Goal: Find contact information: Obtain details needed to contact an individual or organization

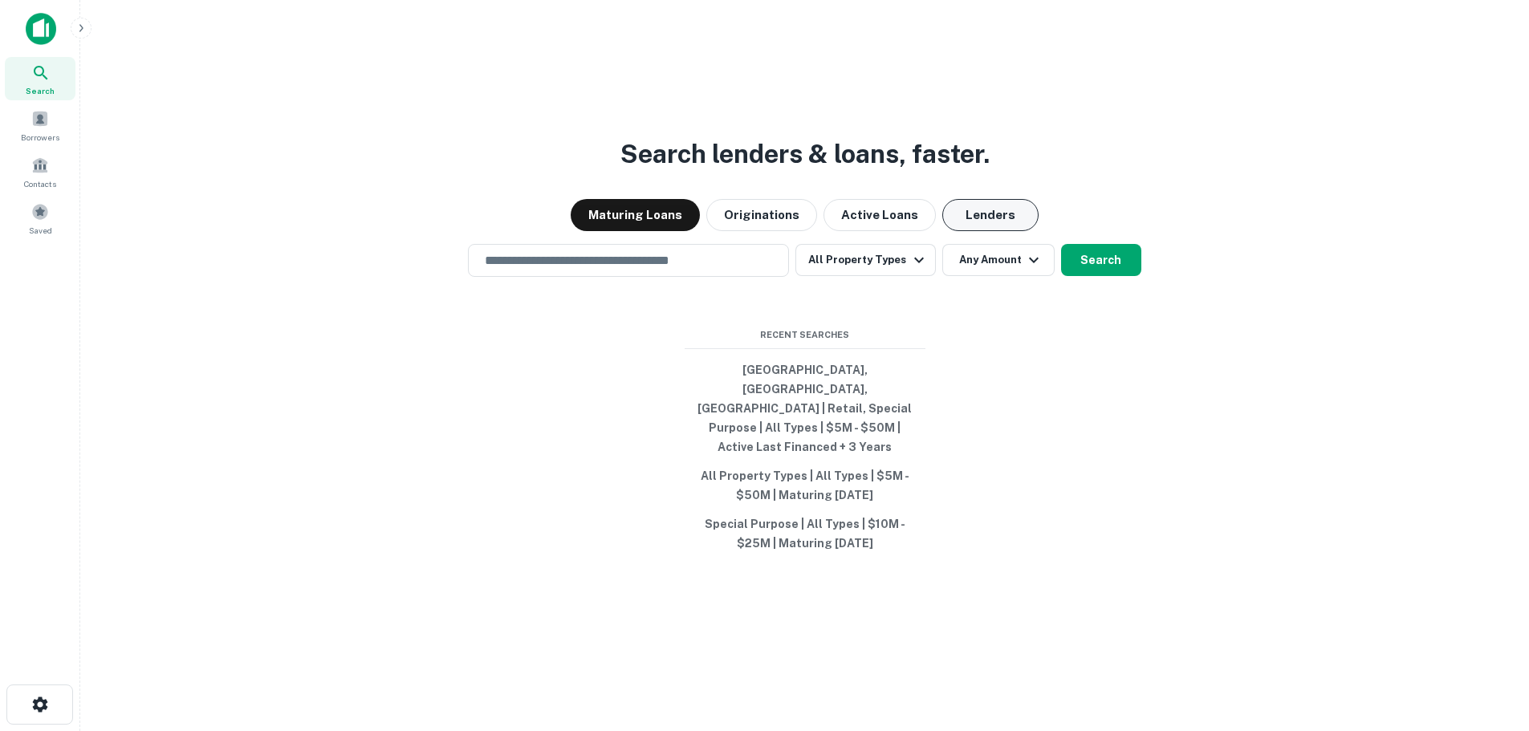
click at [990, 231] on button "Lenders" at bounding box center [990, 215] width 96 height 32
click at [508, 270] on input "text" at bounding box center [628, 260] width 307 height 18
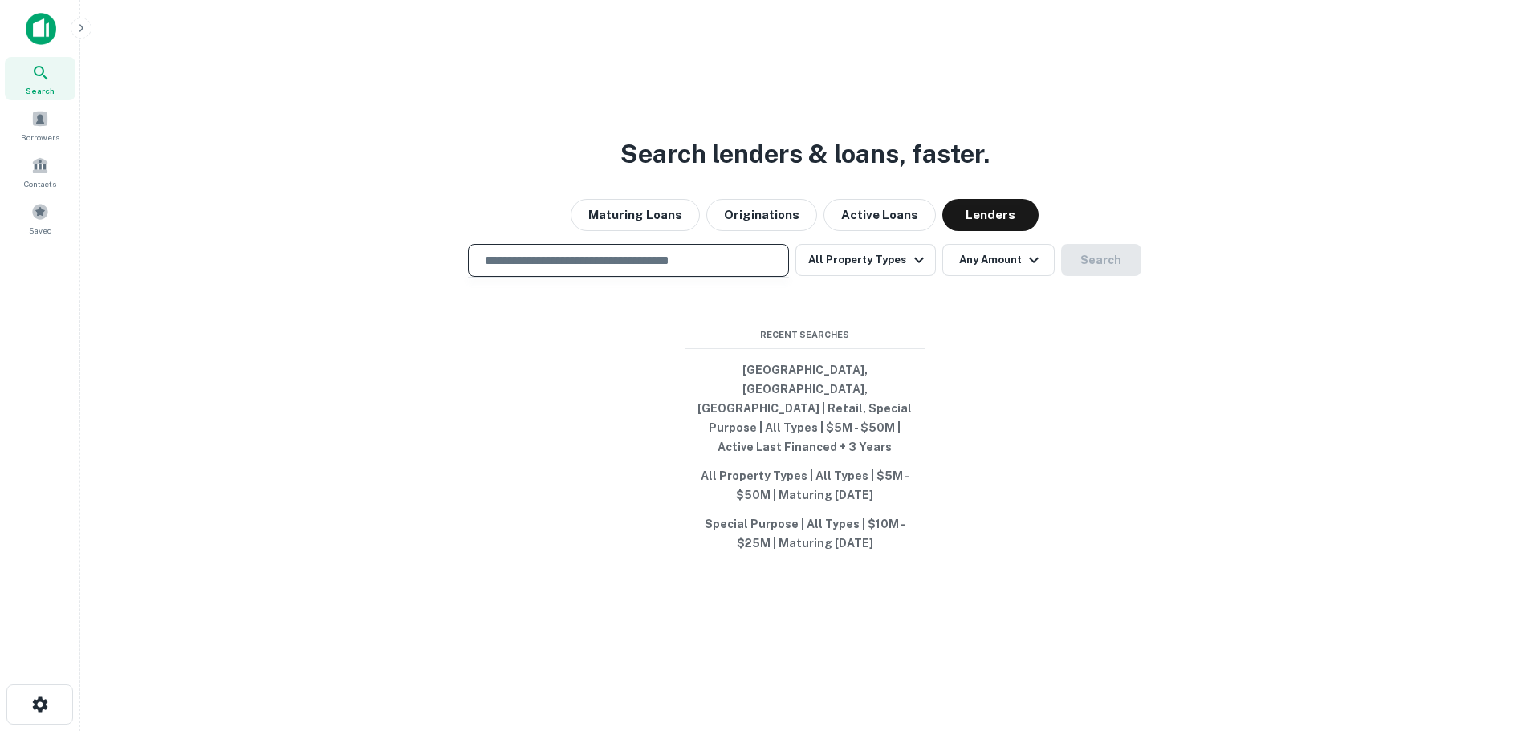
type input "**********"
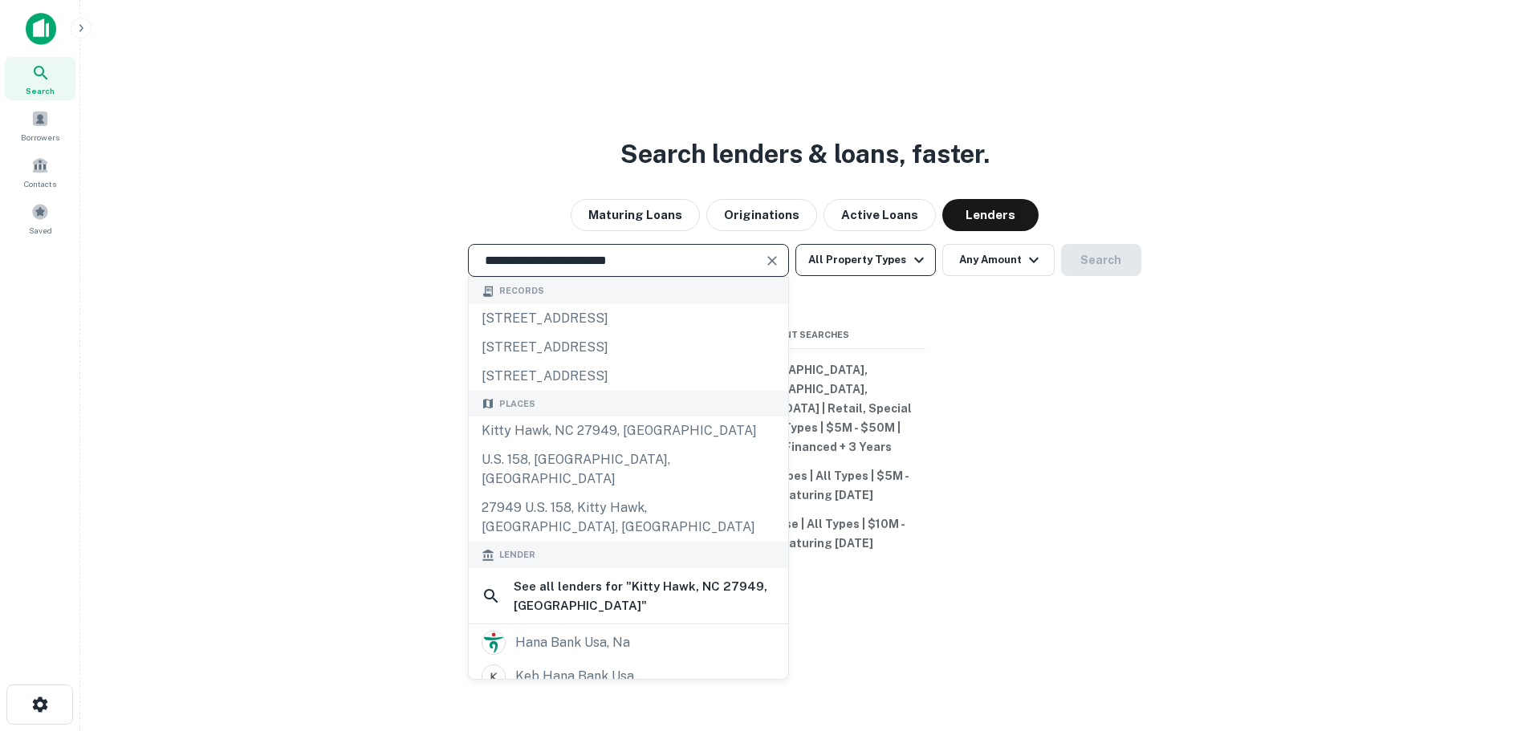
click at [844, 276] on button "All Property Types" at bounding box center [865, 260] width 140 height 32
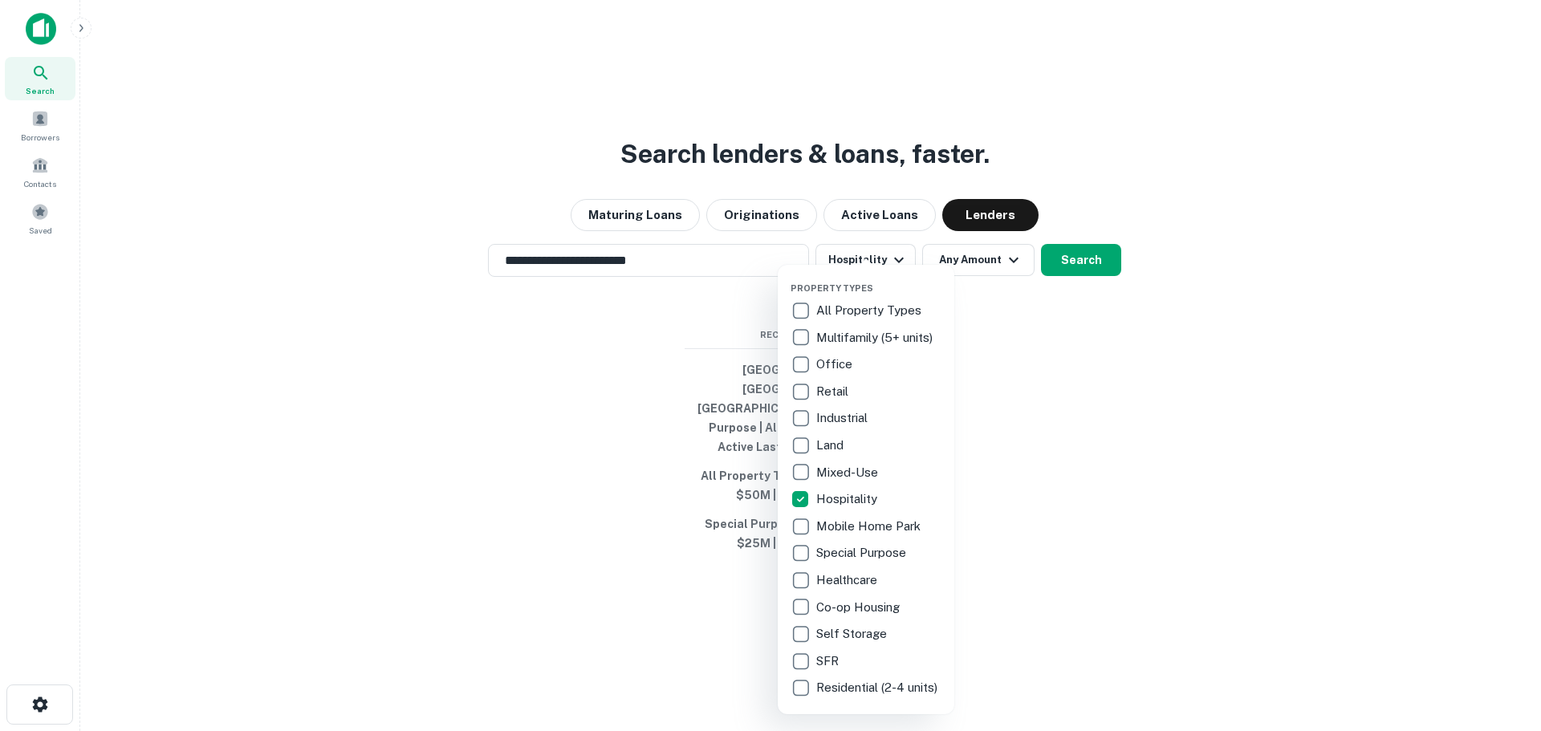
click at [1068, 325] on div at bounding box center [770, 365] width 1541 height 731
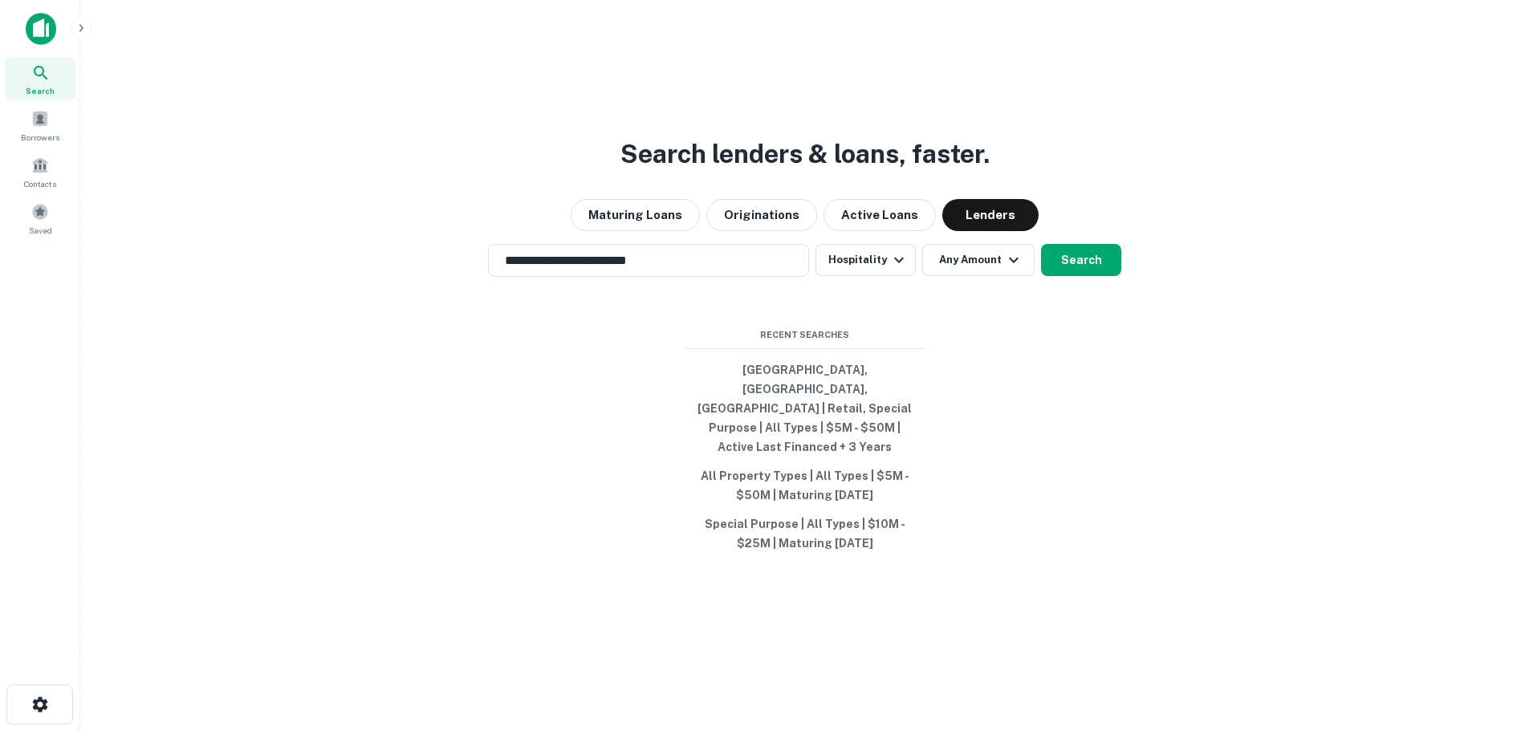
click at [998, 276] on button "Any Amount" at bounding box center [978, 260] width 112 height 32
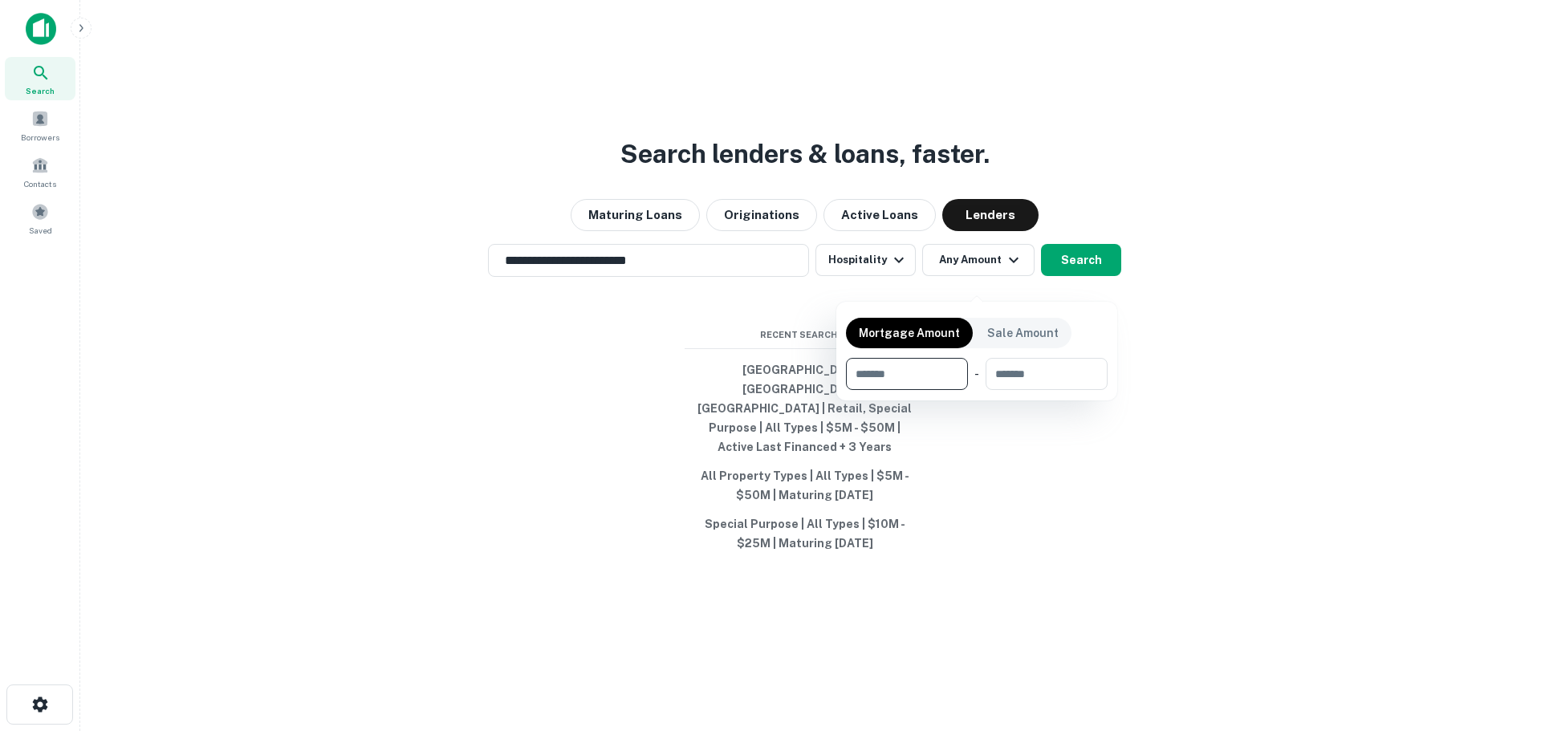
click at [1064, 277] on div at bounding box center [770, 365] width 1541 height 731
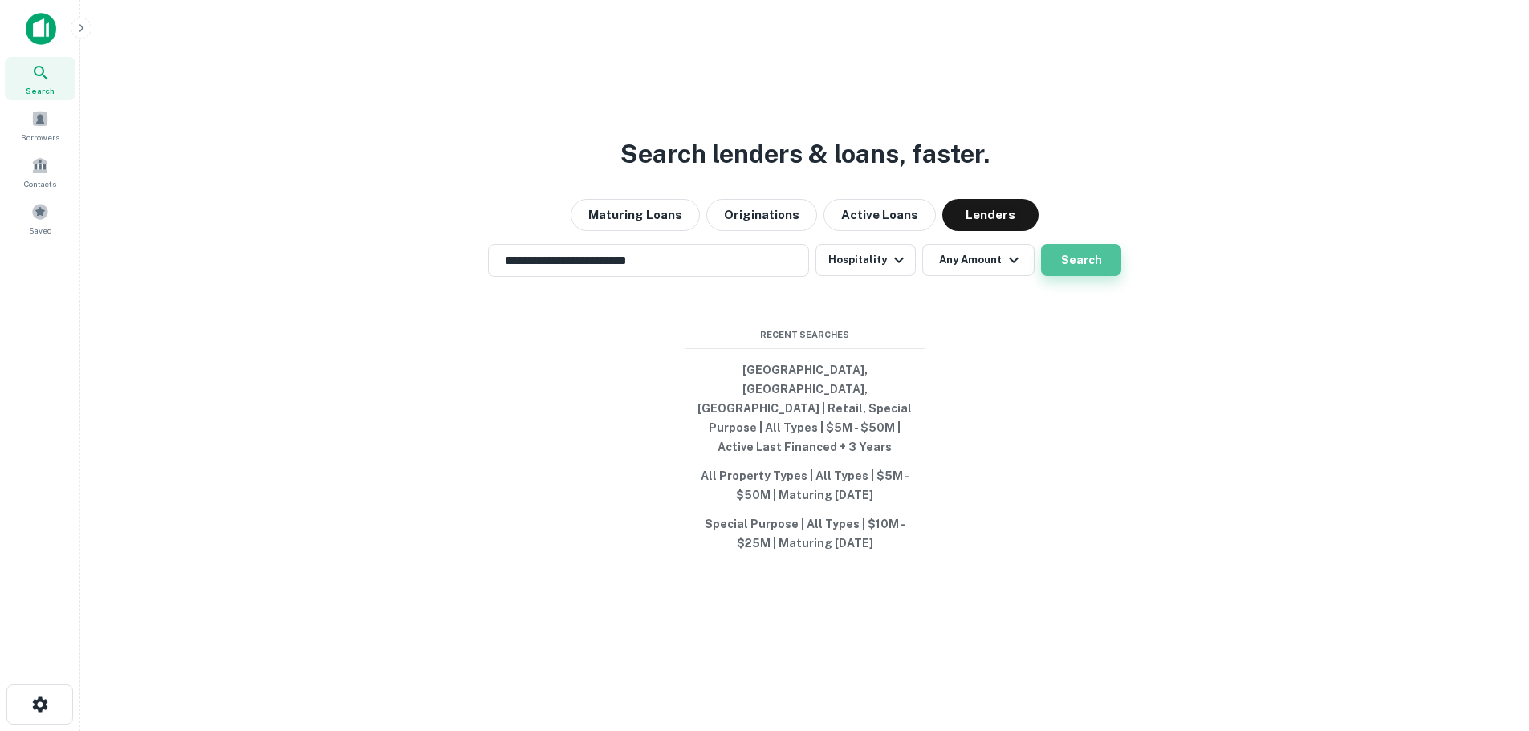
click at [1079, 276] on button "Search" at bounding box center [1081, 260] width 80 height 32
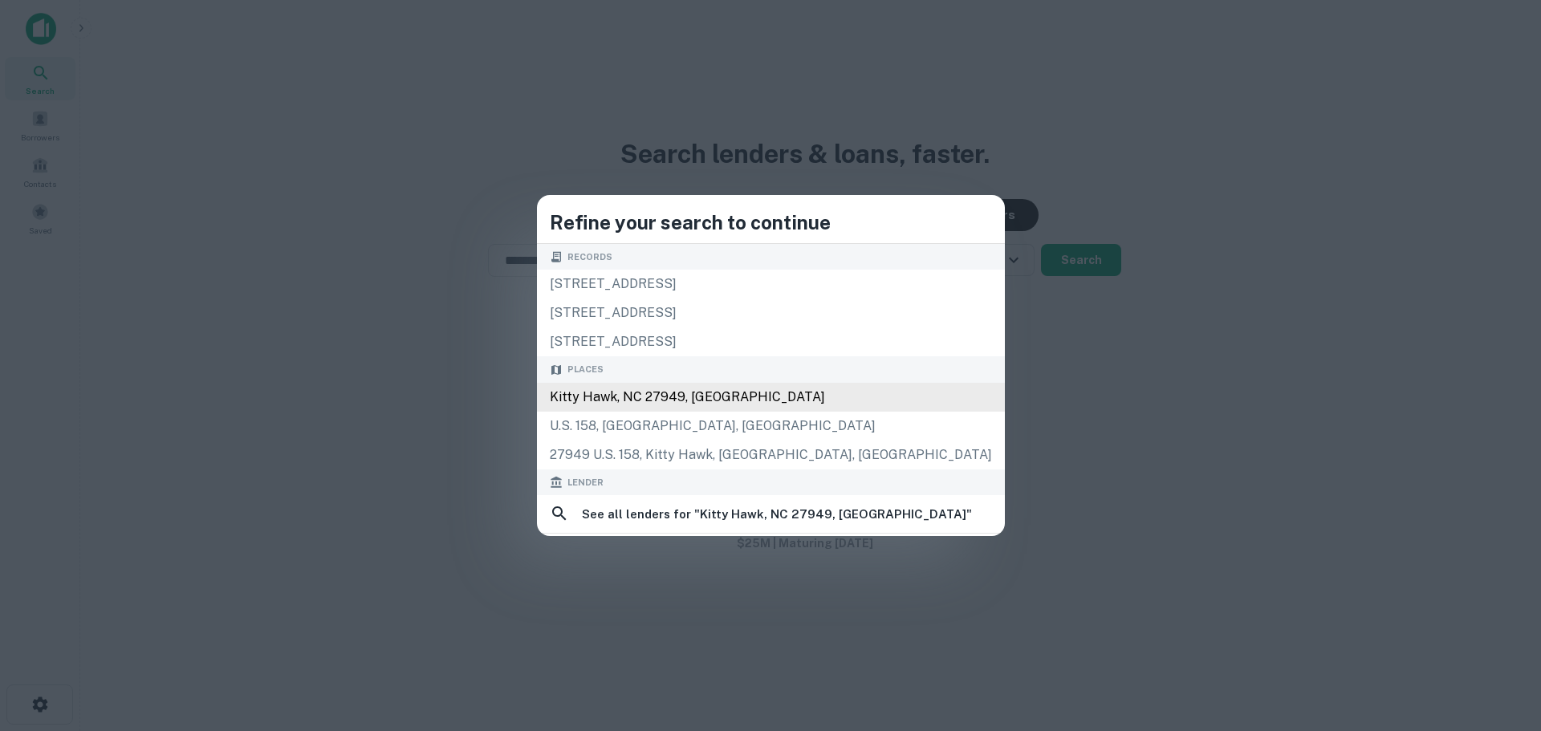
click at [714, 394] on div "Kitty Hawk, NC 27949, [GEOGRAPHIC_DATA]" at bounding box center [771, 397] width 468 height 29
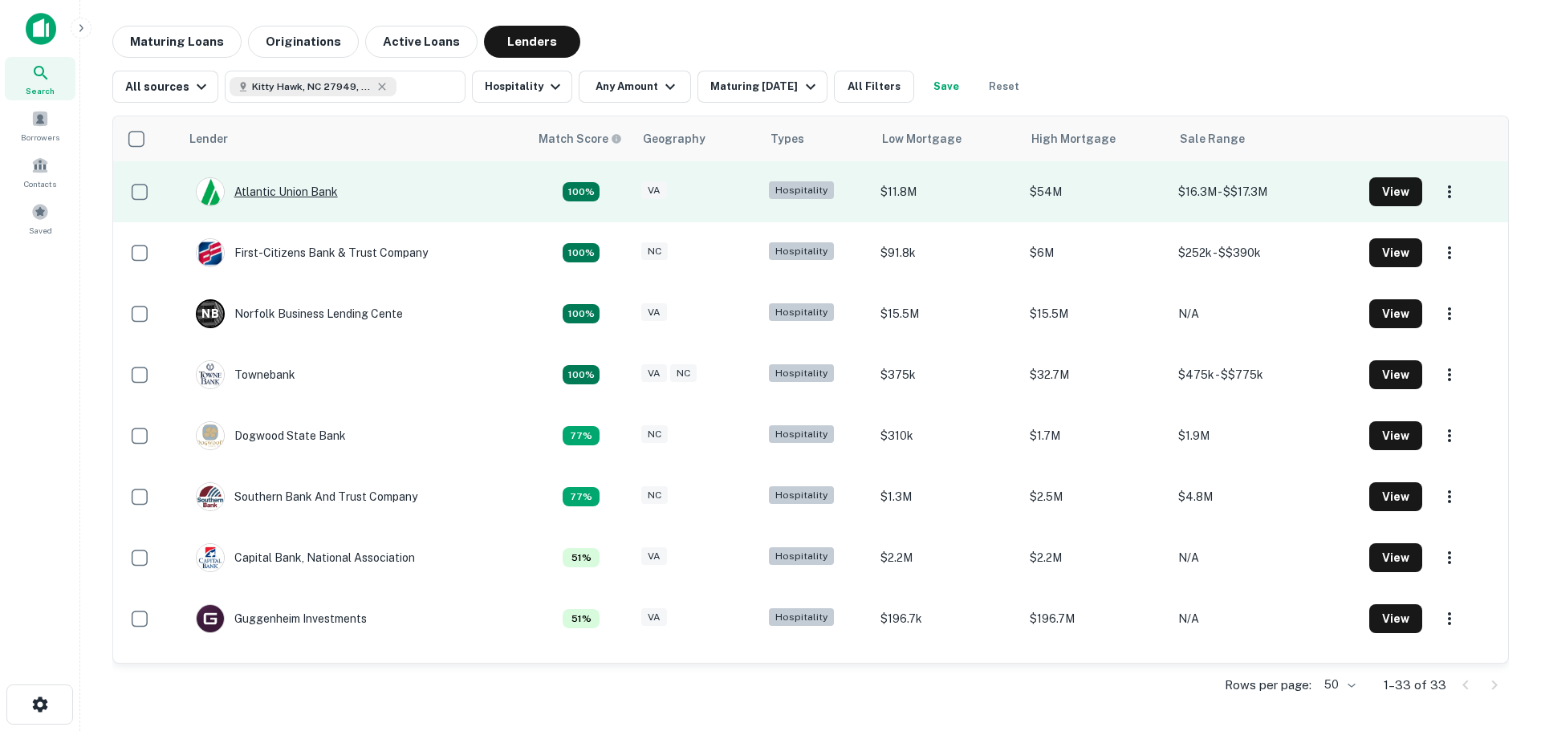
click at [260, 193] on div "Atlantic Union Bank" at bounding box center [267, 191] width 142 height 29
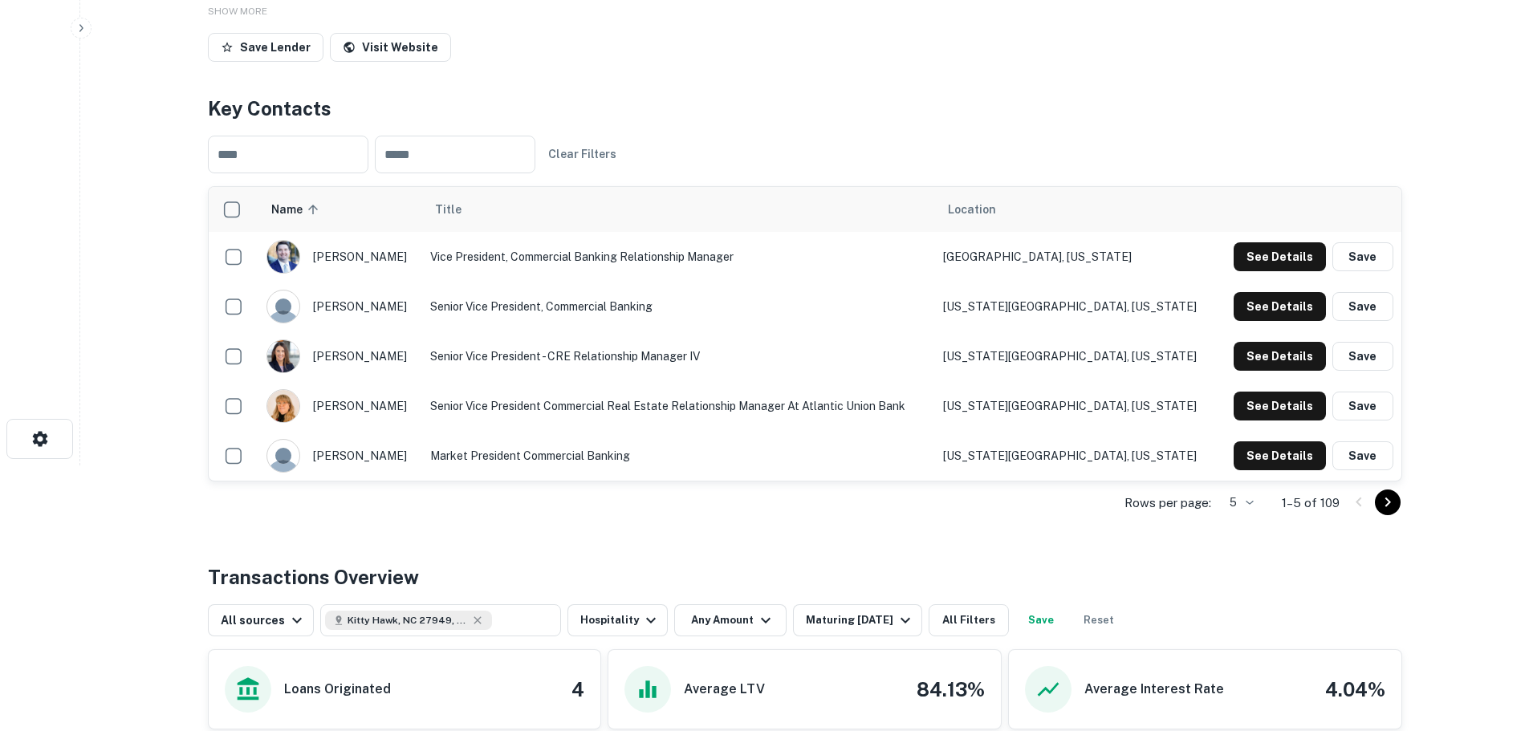
scroll to position [241, 0]
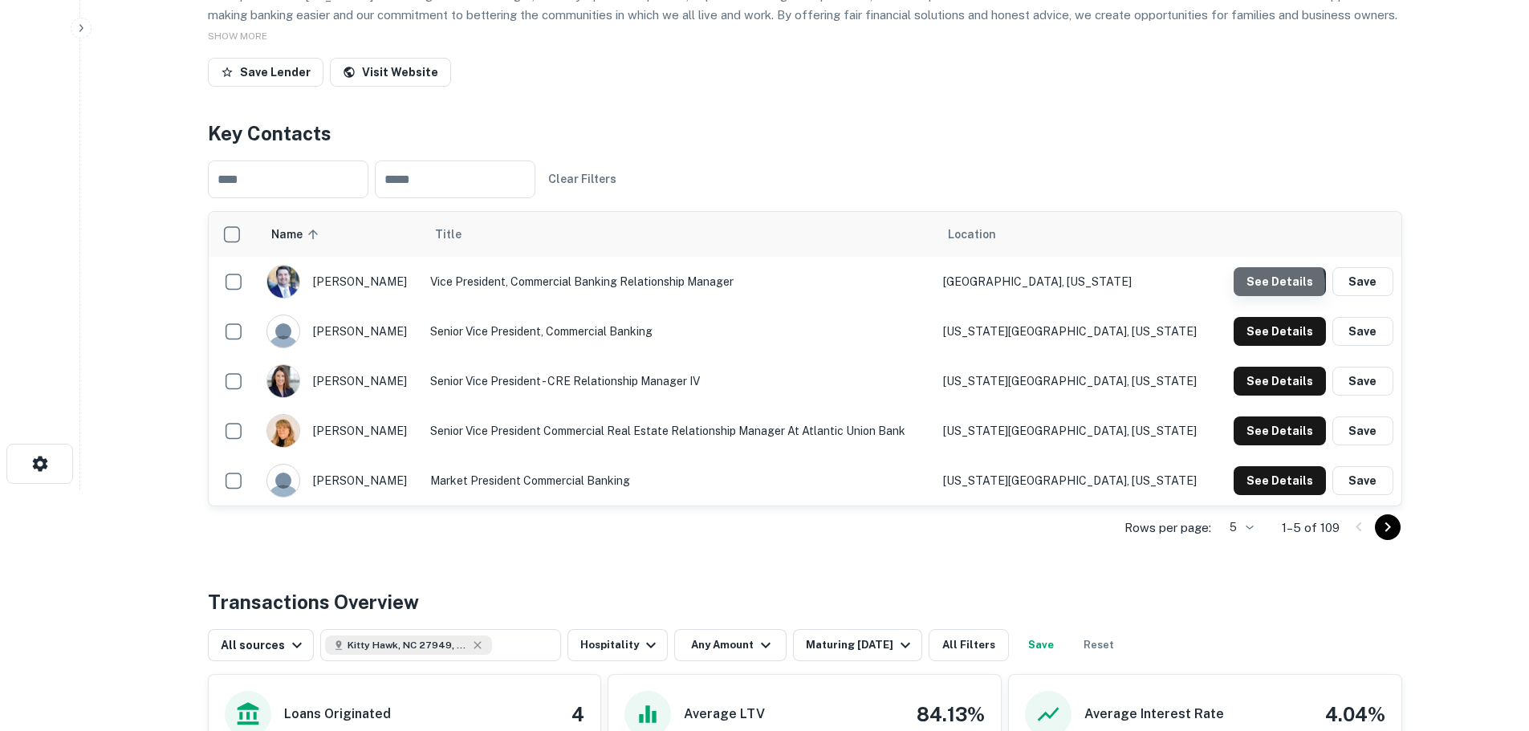
click at [1268, 285] on button "See Details" at bounding box center [1279, 281] width 92 height 29
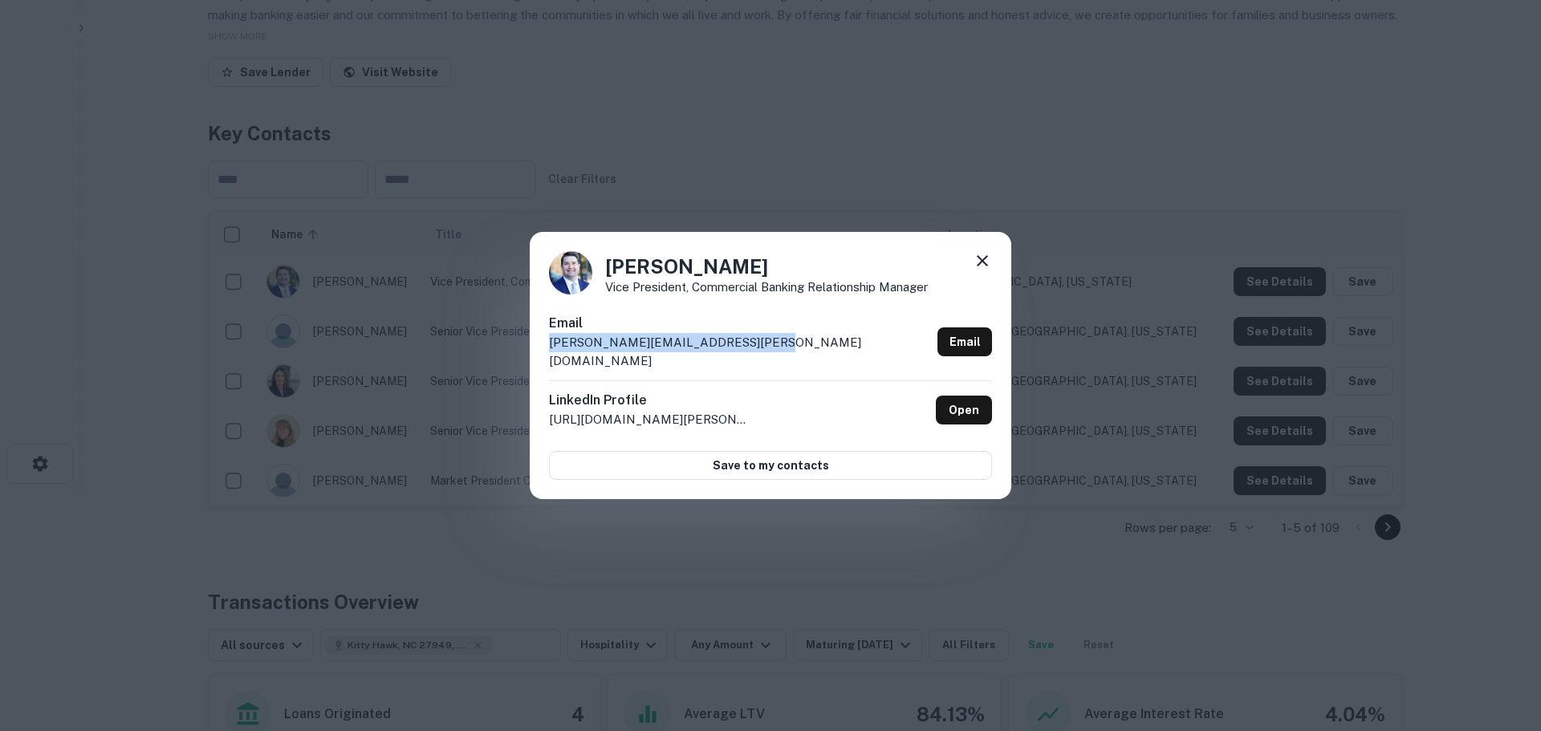
drag, startPoint x: 752, startPoint y: 353, endPoint x: 534, endPoint y: 354, distance: 217.5
click at [534, 354] on div "[PERSON_NAME] Vice President, Commercial Banking Relationship Manager Email [PE…" at bounding box center [771, 366] width 482 height 268
copy p "[PERSON_NAME][EMAIL_ADDRESS][PERSON_NAME][DOMAIN_NAME]"
click at [986, 270] on icon at bounding box center [982, 260] width 19 height 19
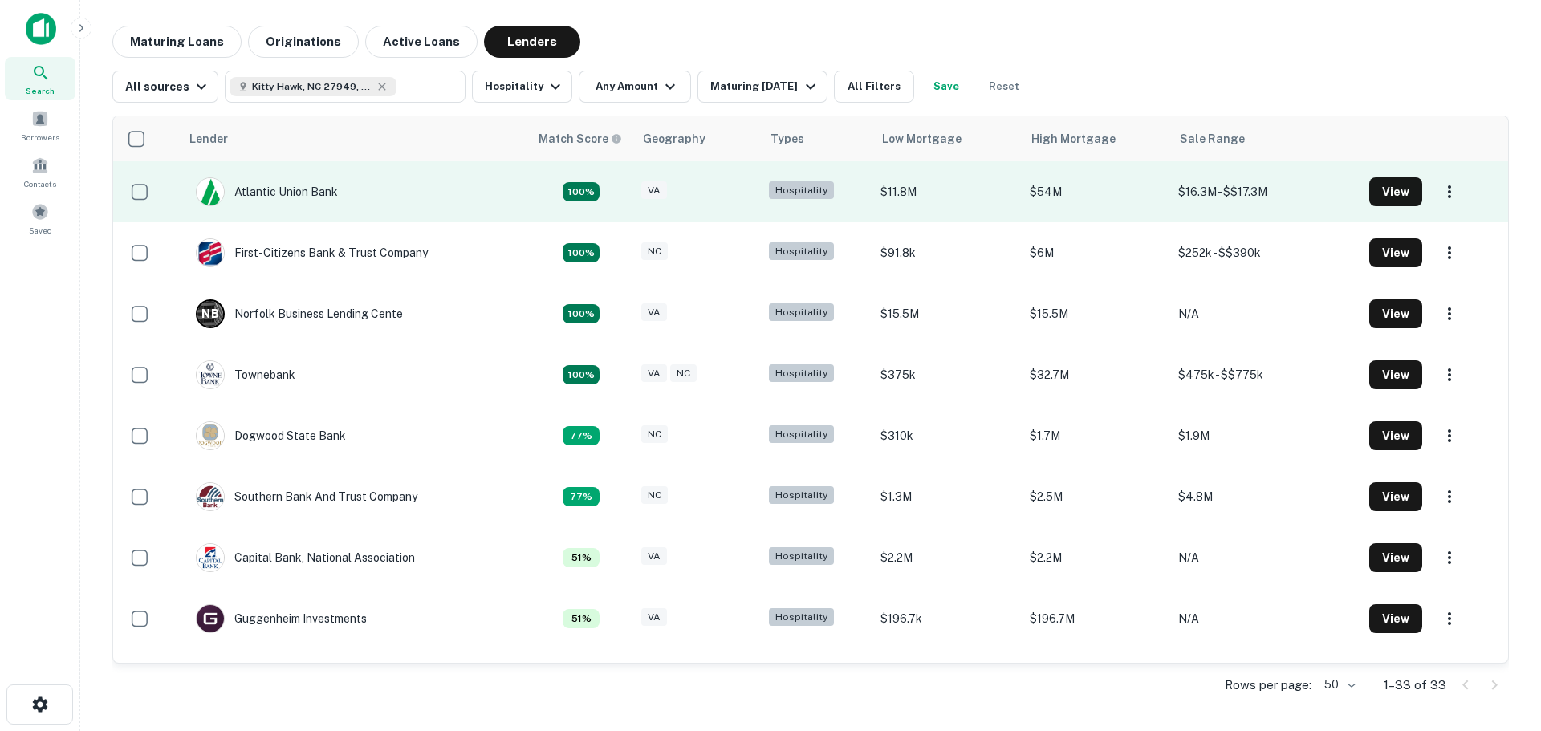
click at [290, 195] on div "Atlantic Union Bank" at bounding box center [267, 191] width 142 height 29
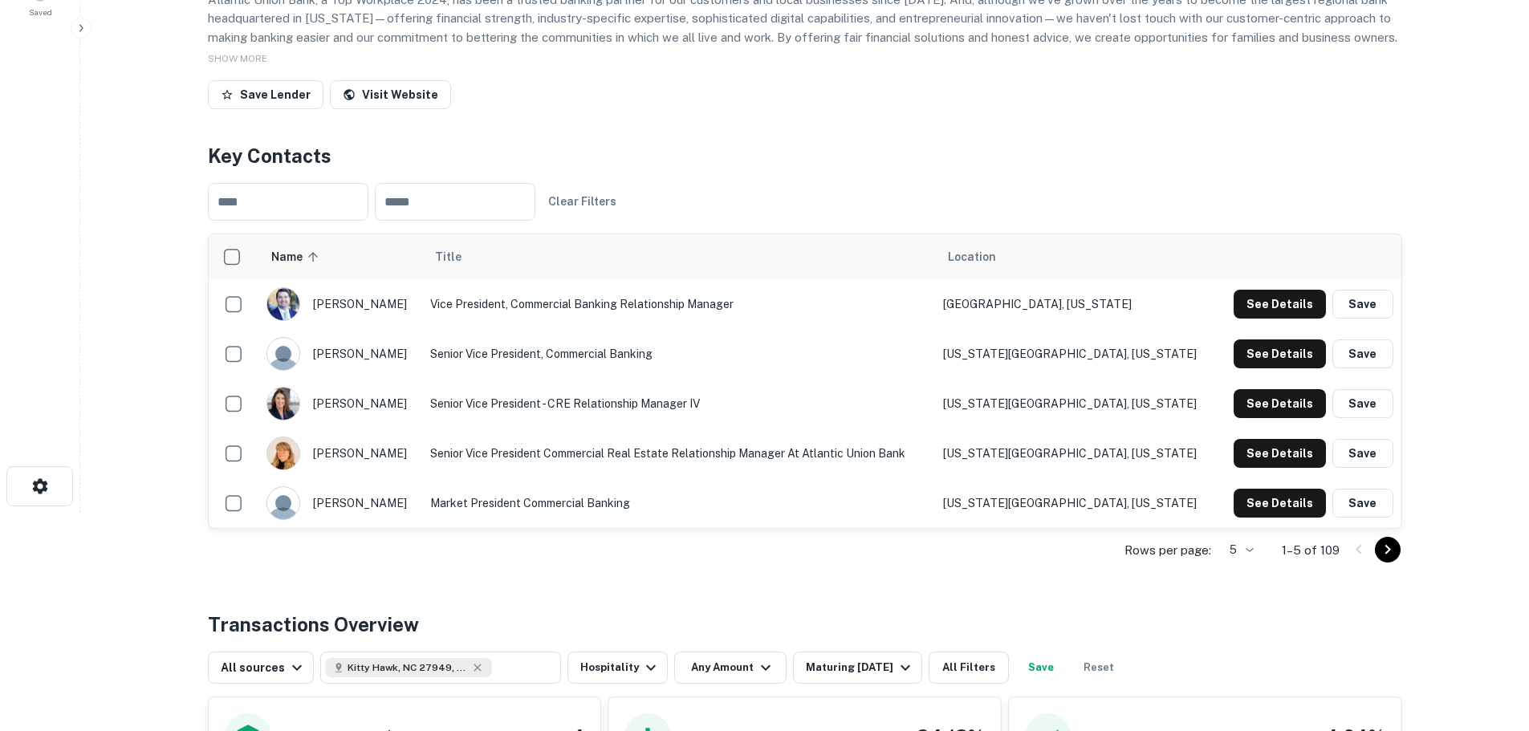
scroll to position [241, 0]
